Goal: Information Seeking & Learning: Learn about a topic

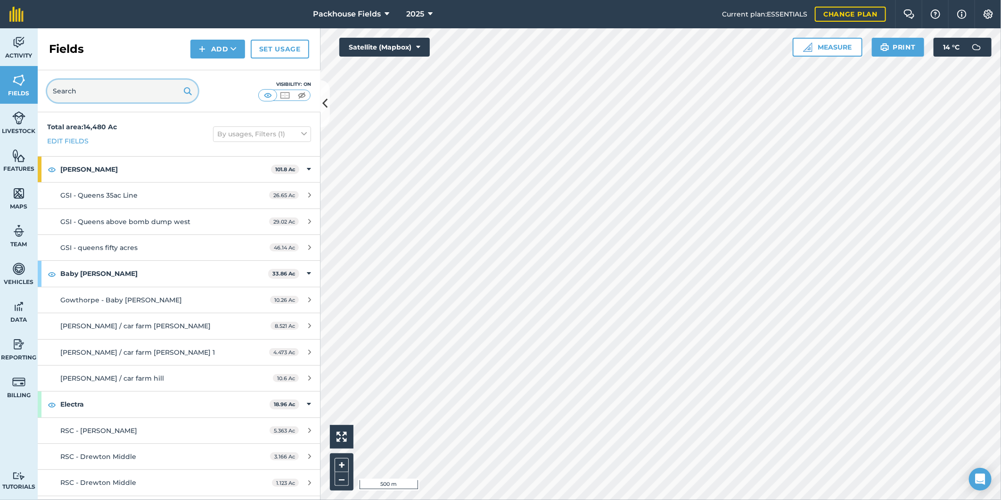
click at [118, 93] on input "text" at bounding box center [122, 91] width 151 height 23
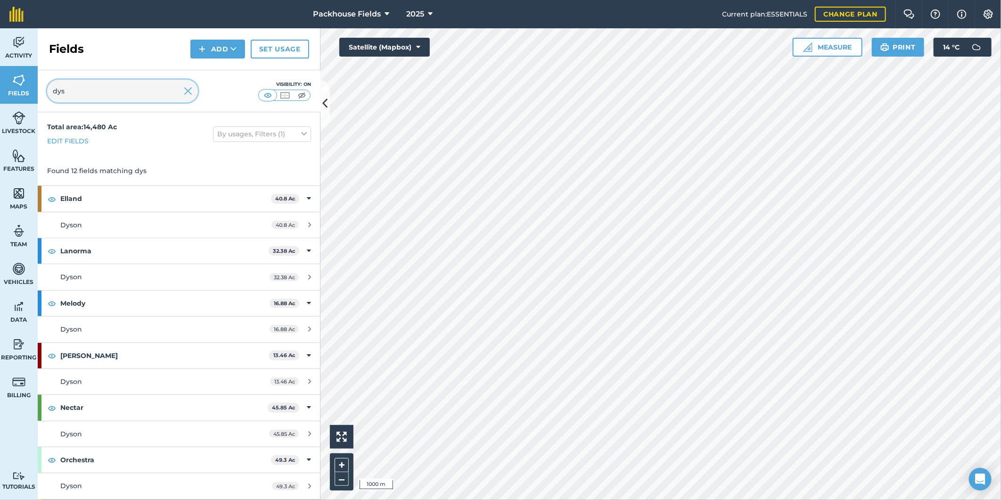
type input "dys"
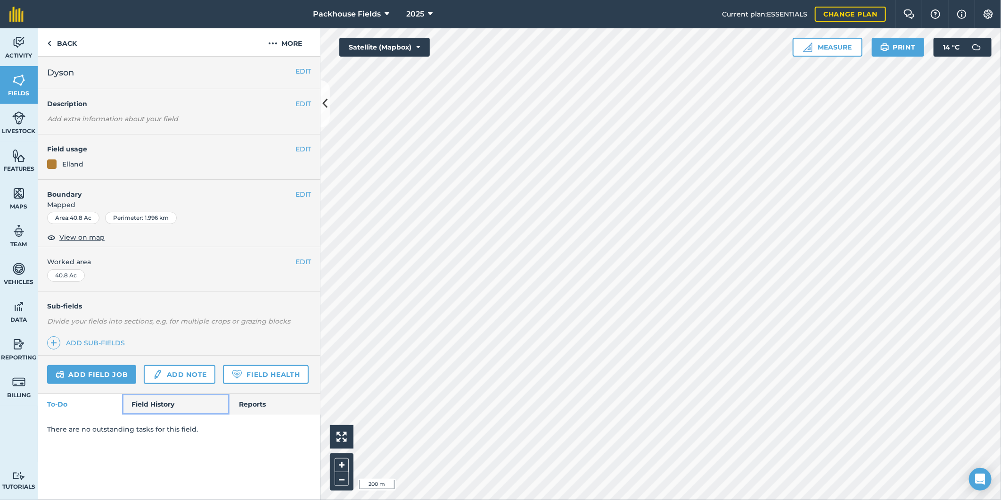
click at [154, 407] on link "Field History" at bounding box center [175, 404] width 107 height 21
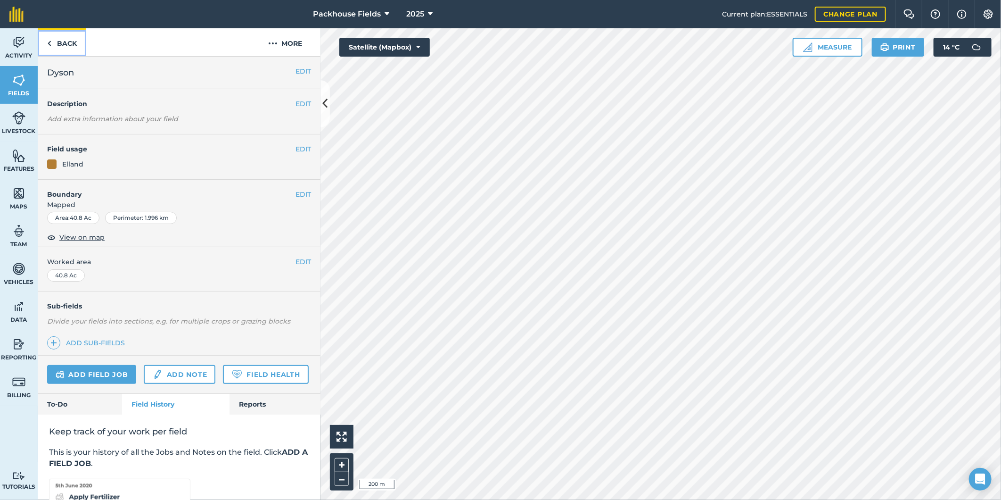
click at [66, 41] on link "Back" at bounding box center [62, 42] width 49 height 28
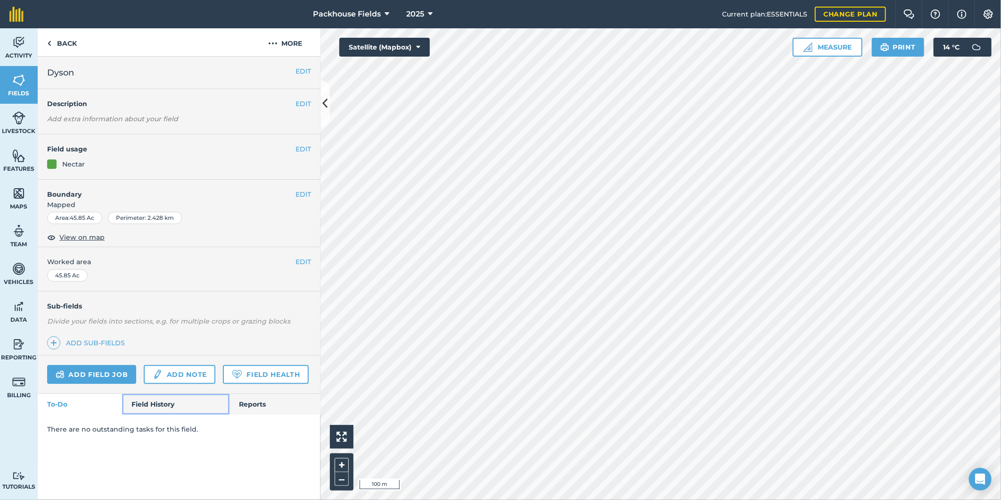
click at [161, 406] on link "Field History" at bounding box center [175, 404] width 107 height 21
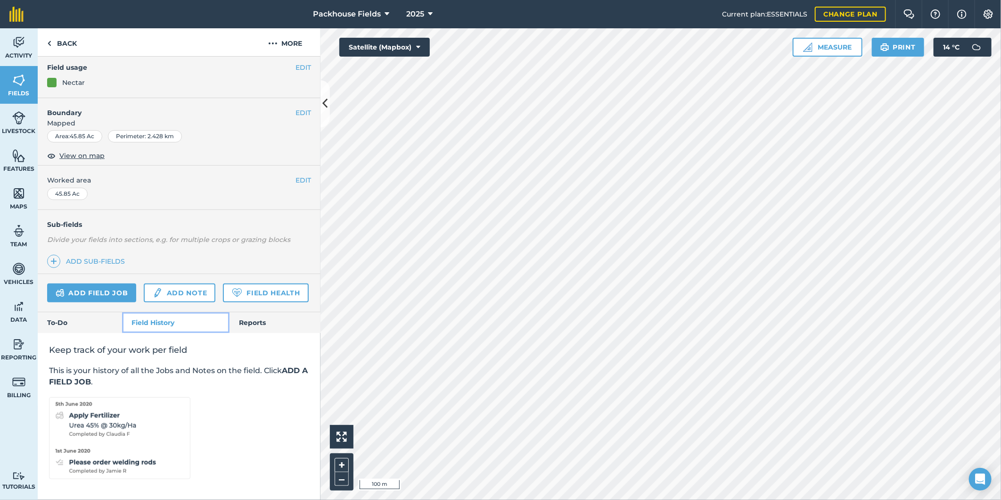
scroll to position [108, 0]
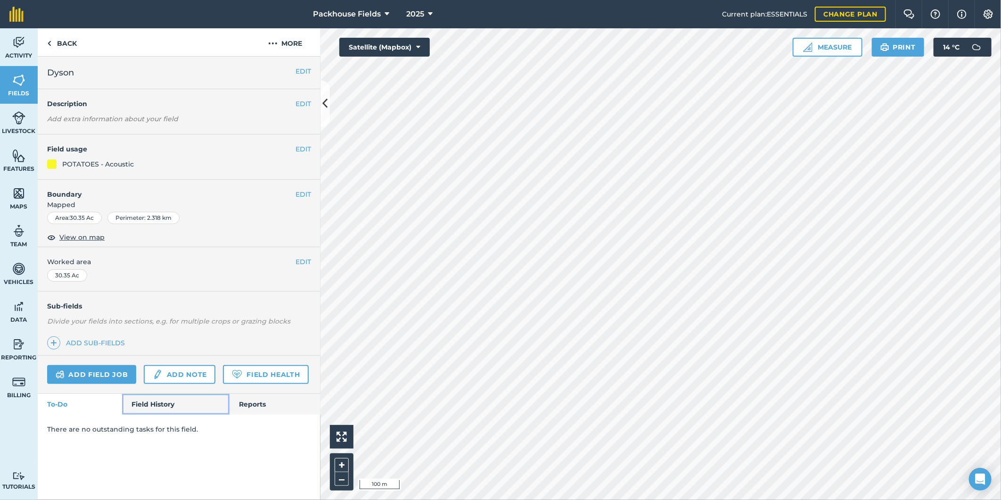
click at [151, 397] on link "Field History" at bounding box center [175, 404] width 107 height 21
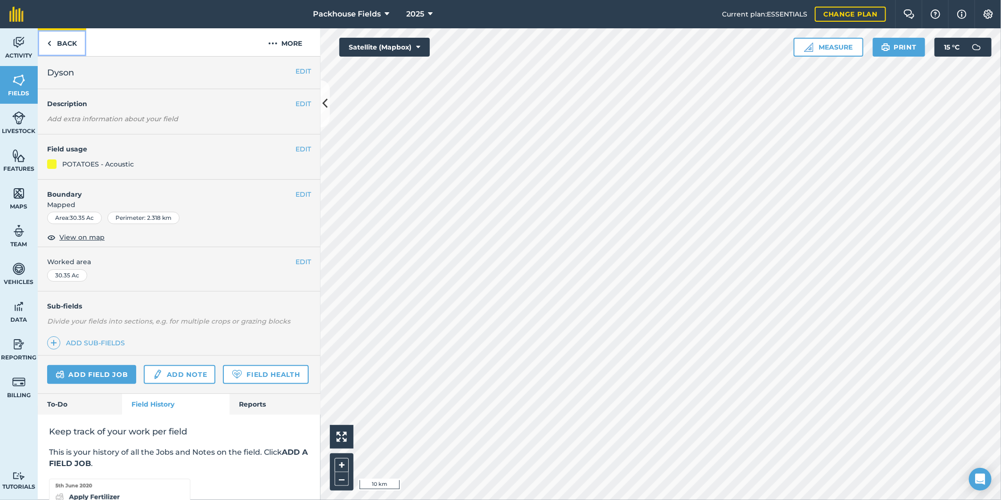
click at [55, 39] on link "Back" at bounding box center [62, 42] width 49 height 28
click at [75, 42] on link "Back" at bounding box center [62, 42] width 49 height 28
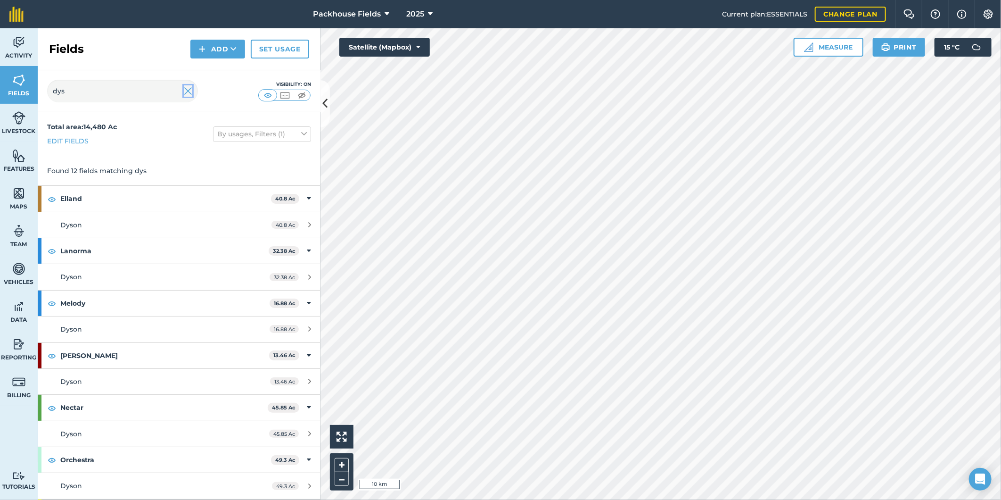
click at [189, 88] on img at bounding box center [188, 90] width 8 height 11
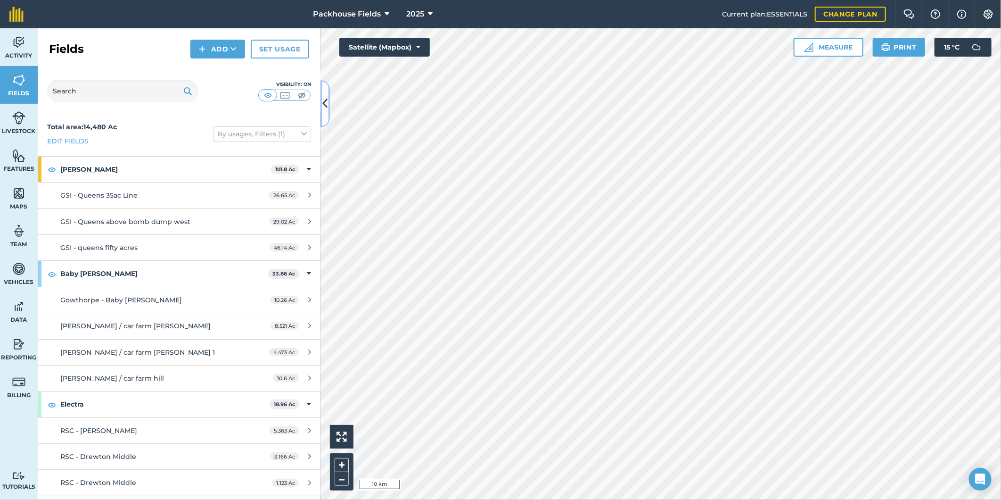
click at [326, 100] on icon at bounding box center [325, 103] width 5 height 17
